Goal: Navigation & Orientation: Find specific page/section

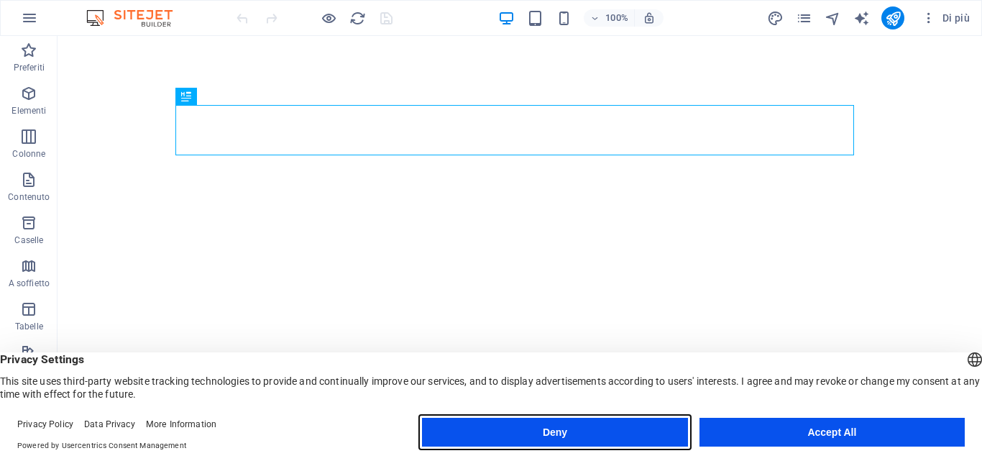
click at [559, 434] on button "Deny" at bounding box center [554, 432] width 265 height 29
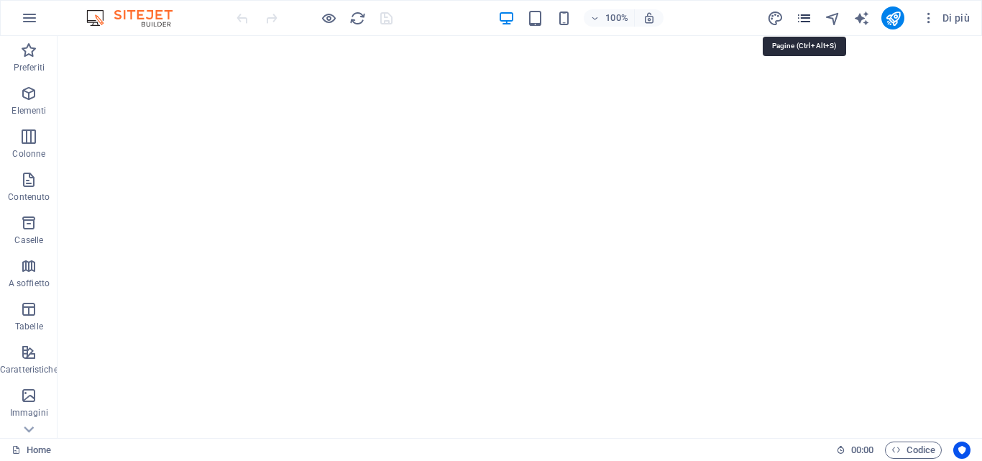
click at [808, 15] on icon "pages" at bounding box center [804, 18] width 17 height 17
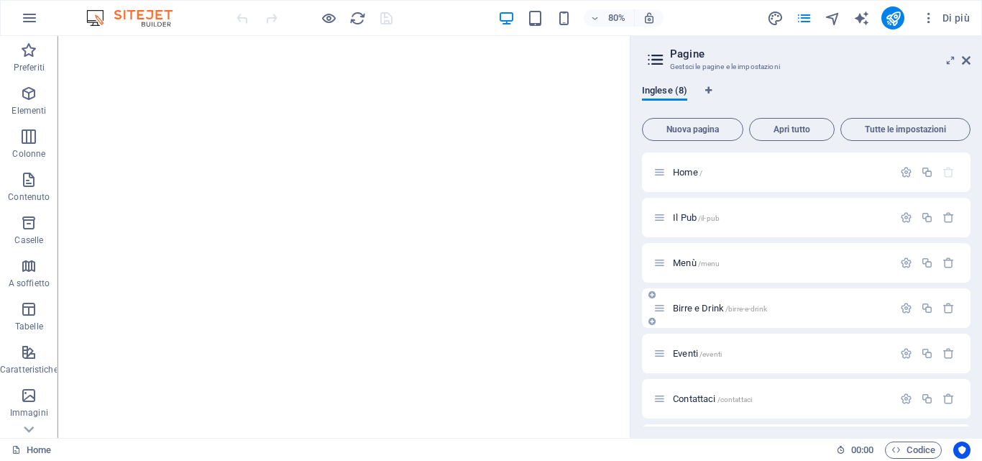
click at [694, 306] on span "Birre e Drink /birre-e-drink" at bounding box center [720, 308] width 94 height 11
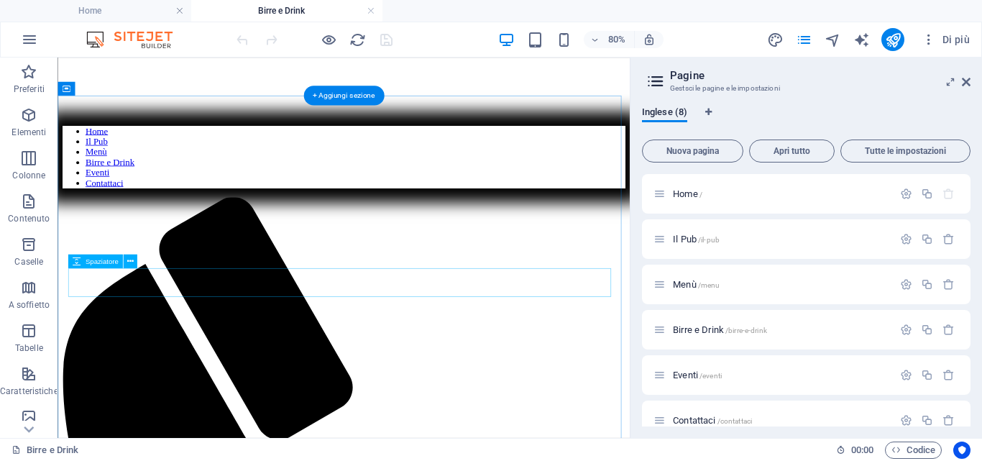
scroll to position [431, 0]
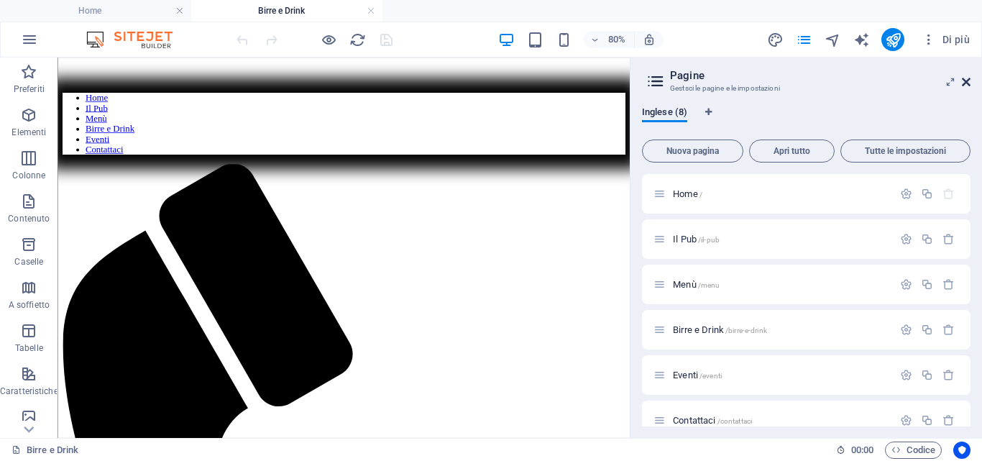
click at [966, 82] on icon at bounding box center [966, 82] width 9 height 12
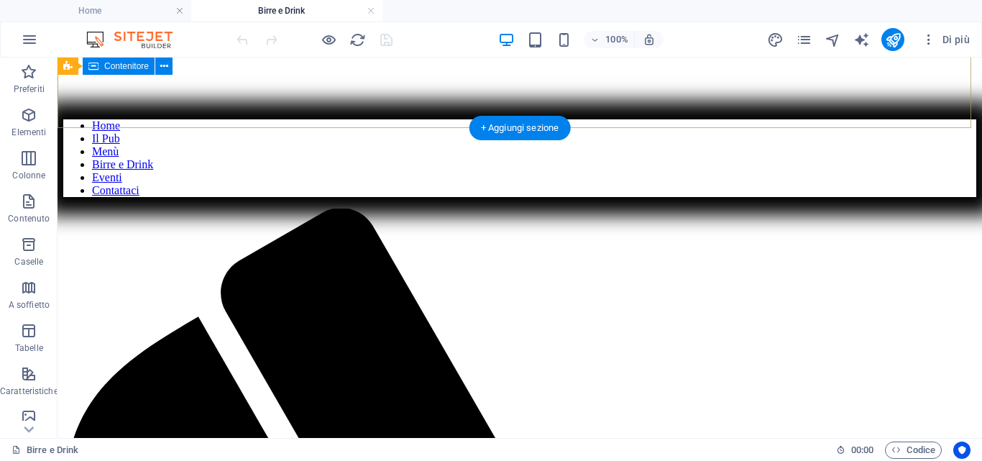
scroll to position [359, 0]
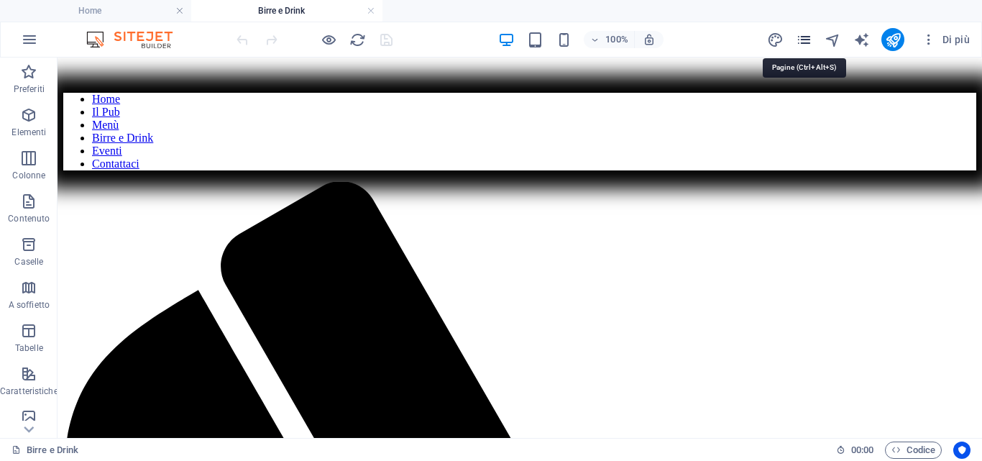
click at [804, 37] on icon "pages" at bounding box center [804, 40] width 17 height 17
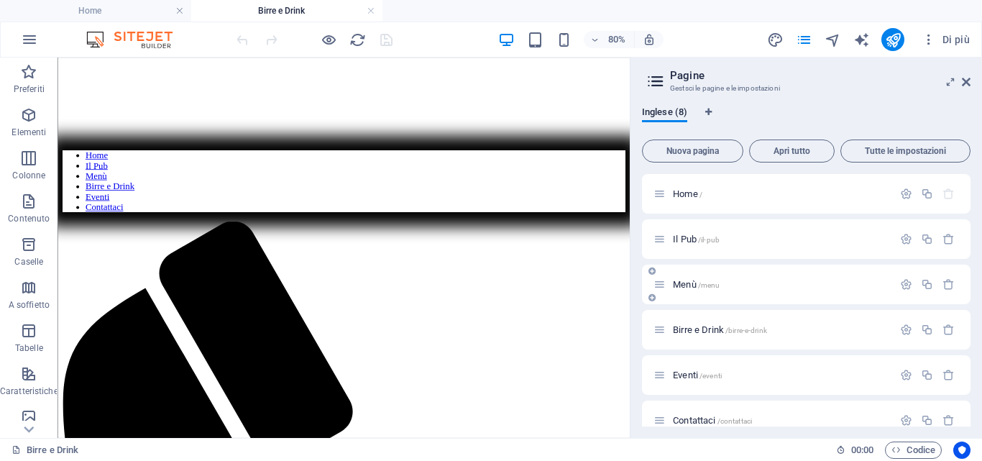
click at [689, 282] on span "Menù /menu" at bounding box center [696, 284] width 47 height 11
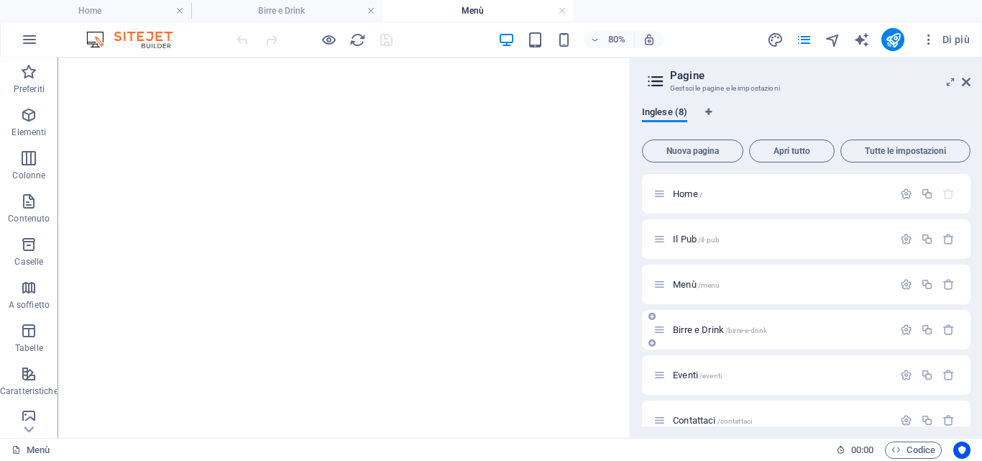
click at [703, 334] on span "Birre e Drink /birre-e-drink" at bounding box center [720, 329] width 94 height 11
